Goal: Information Seeking & Learning: Learn about a topic

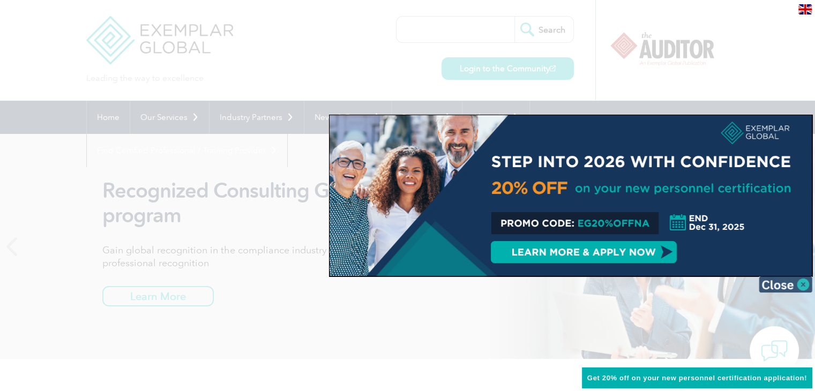
click at [800, 277] on img at bounding box center [786, 284] width 54 height 16
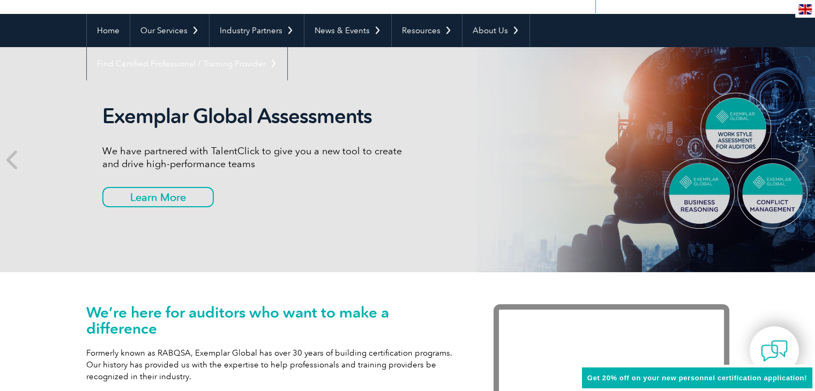
scroll to position [94, 0]
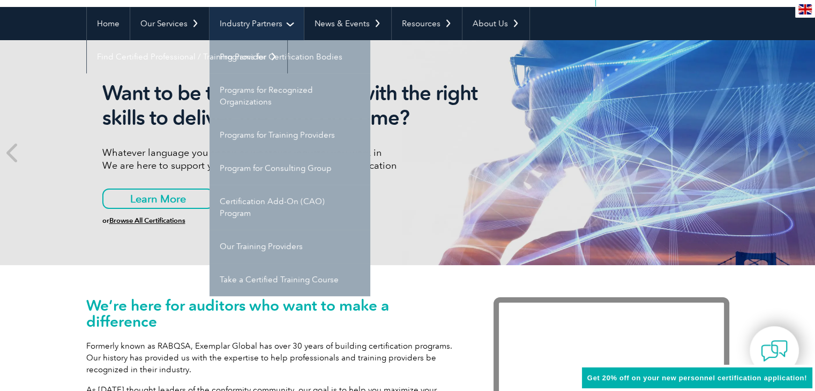
click at [271, 22] on link "Industry Partners" at bounding box center [256, 23] width 94 height 33
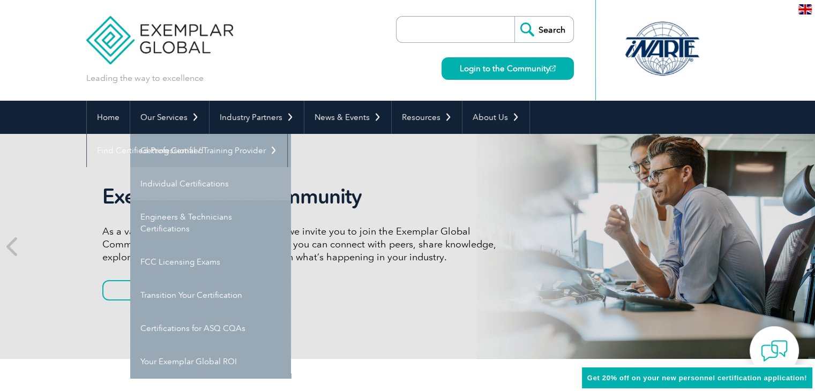
click at [187, 182] on link "Individual Certifications" at bounding box center [210, 183] width 161 height 33
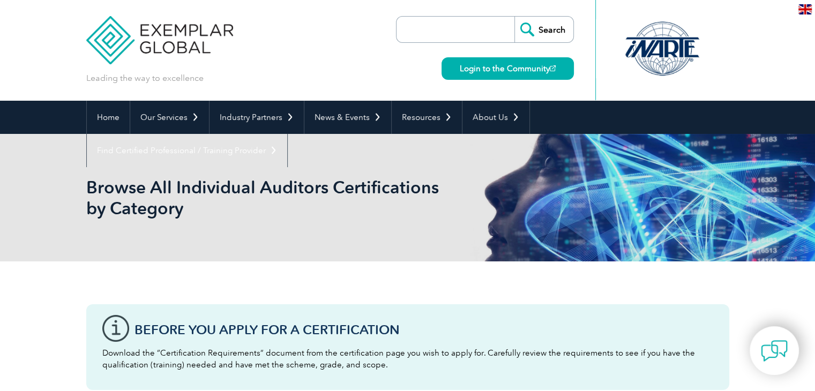
click at [260, 43] on div "Leading the way to excellence Search" at bounding box center [407, 50] width 643 height 101
